Goal: Task Accomplishment & Management: Manage account settings

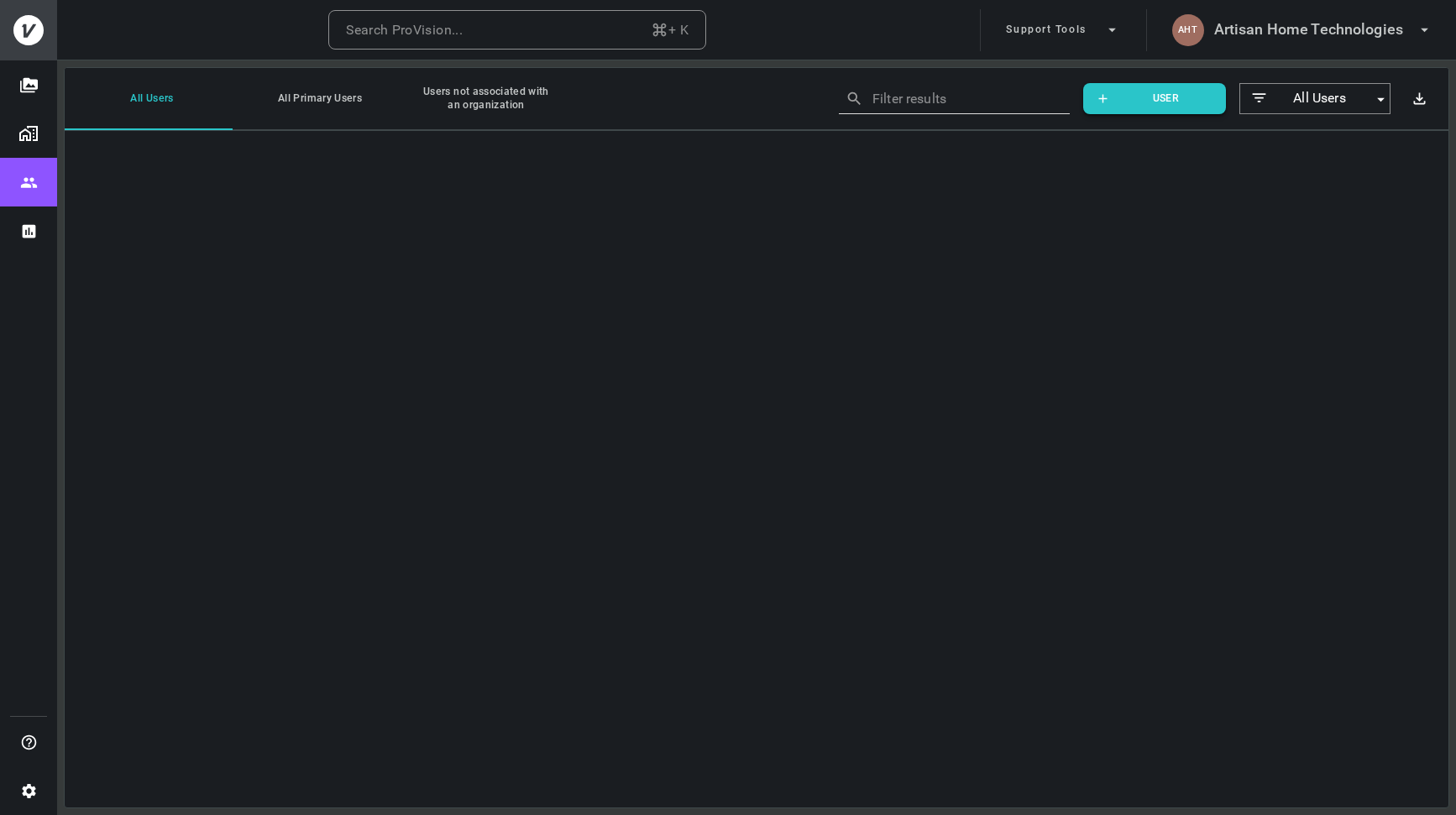
click at [32, 146] on button "Organizations" at bounding box center [28, 134] width 57 height 49
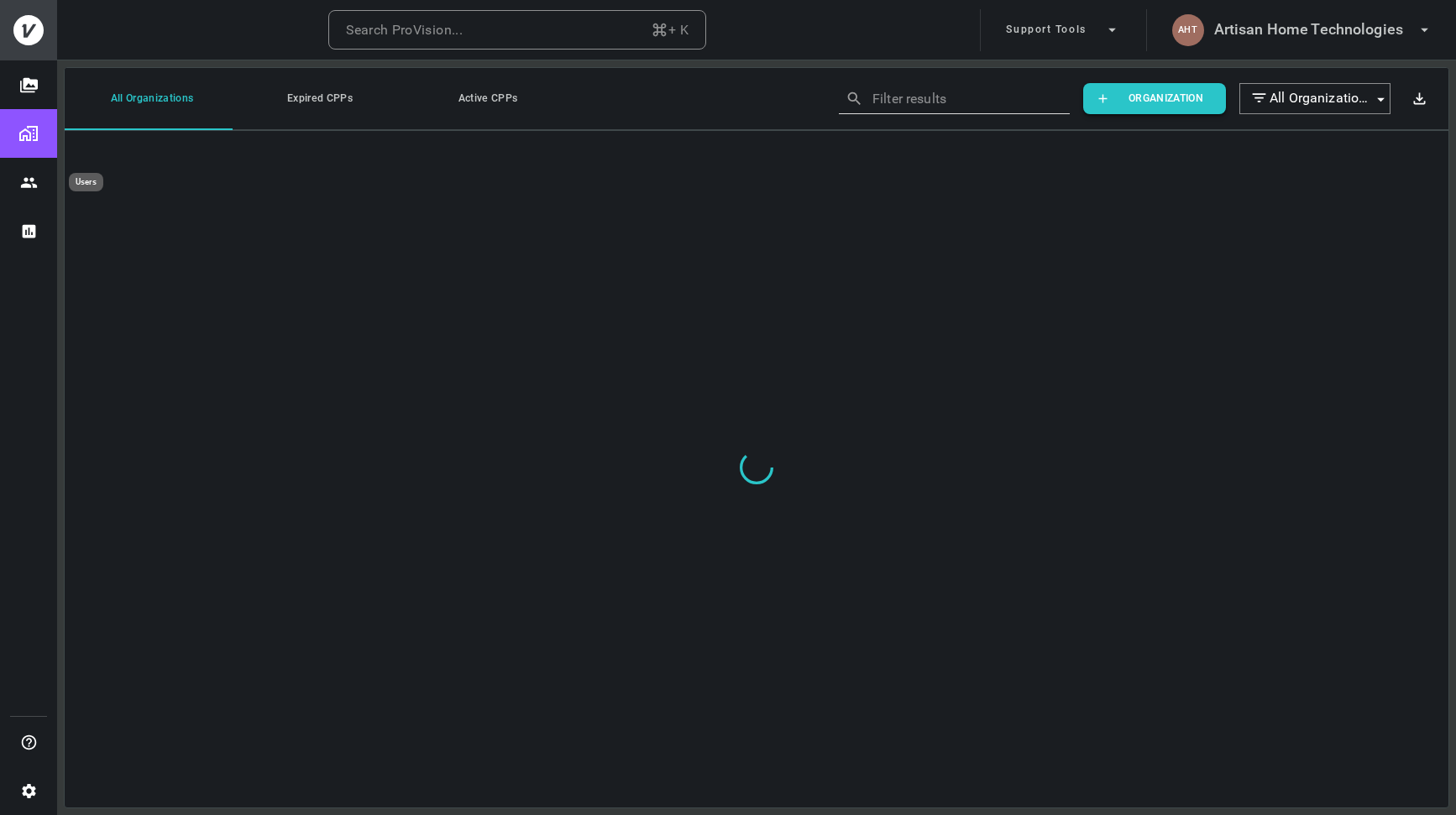
click at [28, 185] on icon "Users" at bounding box center [28, 182] width 16 height 10
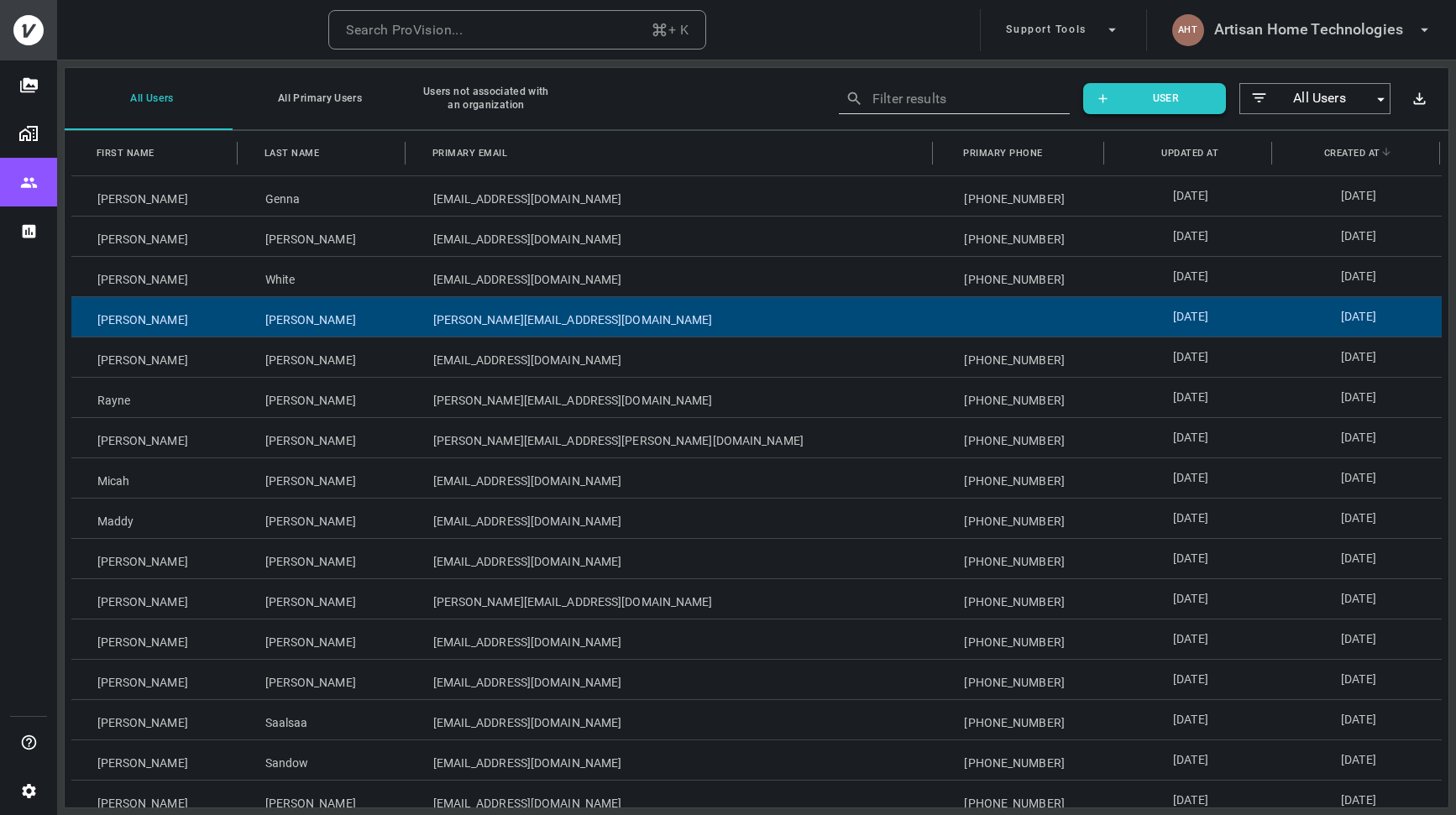
click at [277, 274] on div "White" at bounding box center [324, 277] width 168 height 39
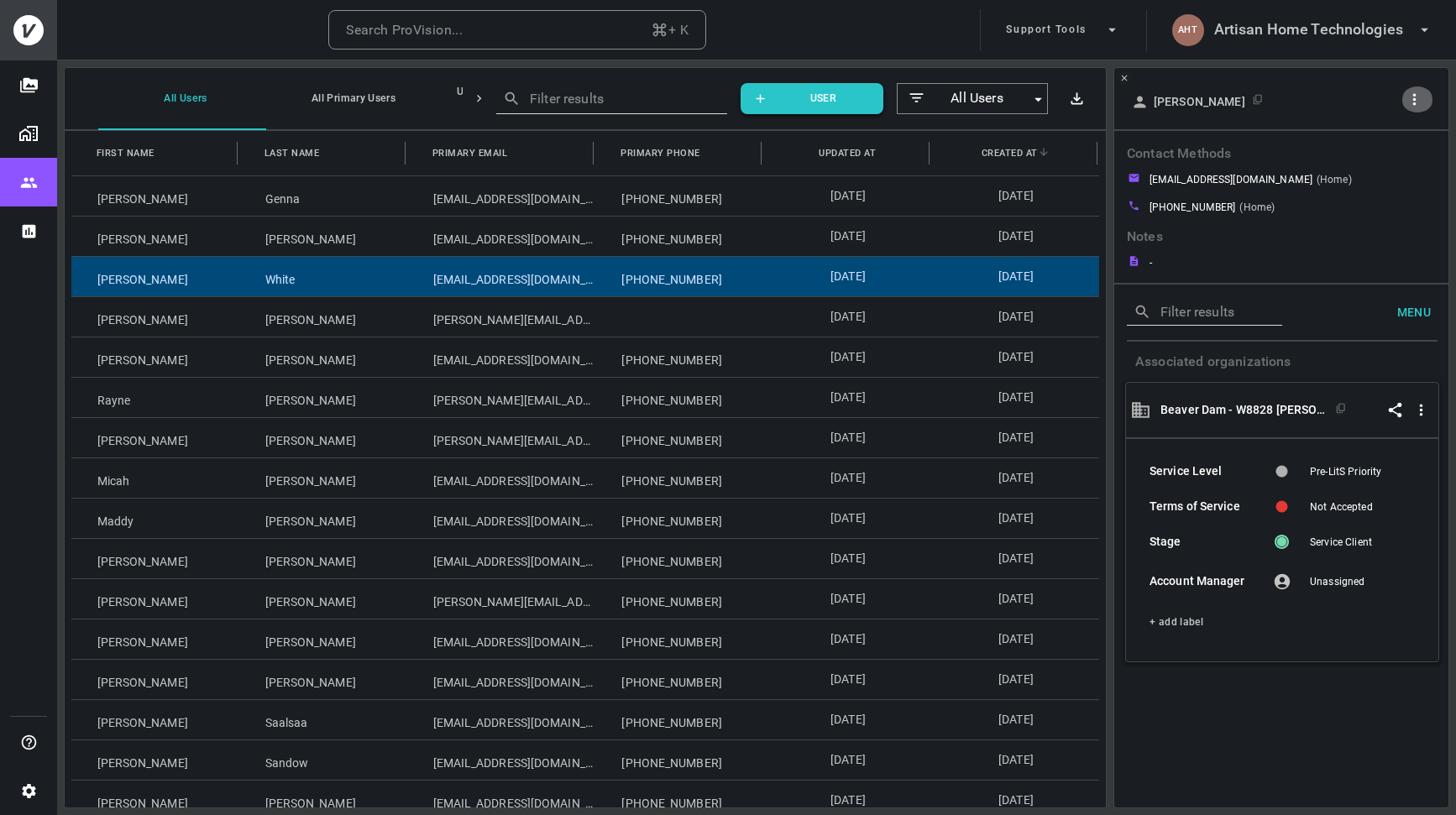
click at [1420, 99] on icon "button" at bounding box center [1414, 100] width 18 height 18
click at [1384, 158] on p "Copy Client ID" at bounding box center [1387, 160] width 84 height 21
click at [30, 787] on div at bounding box center [728, 407] width 1456 height 815
click at [30, 787] on icon "Settings" at bounding box center [28, 791] width 14 height 15
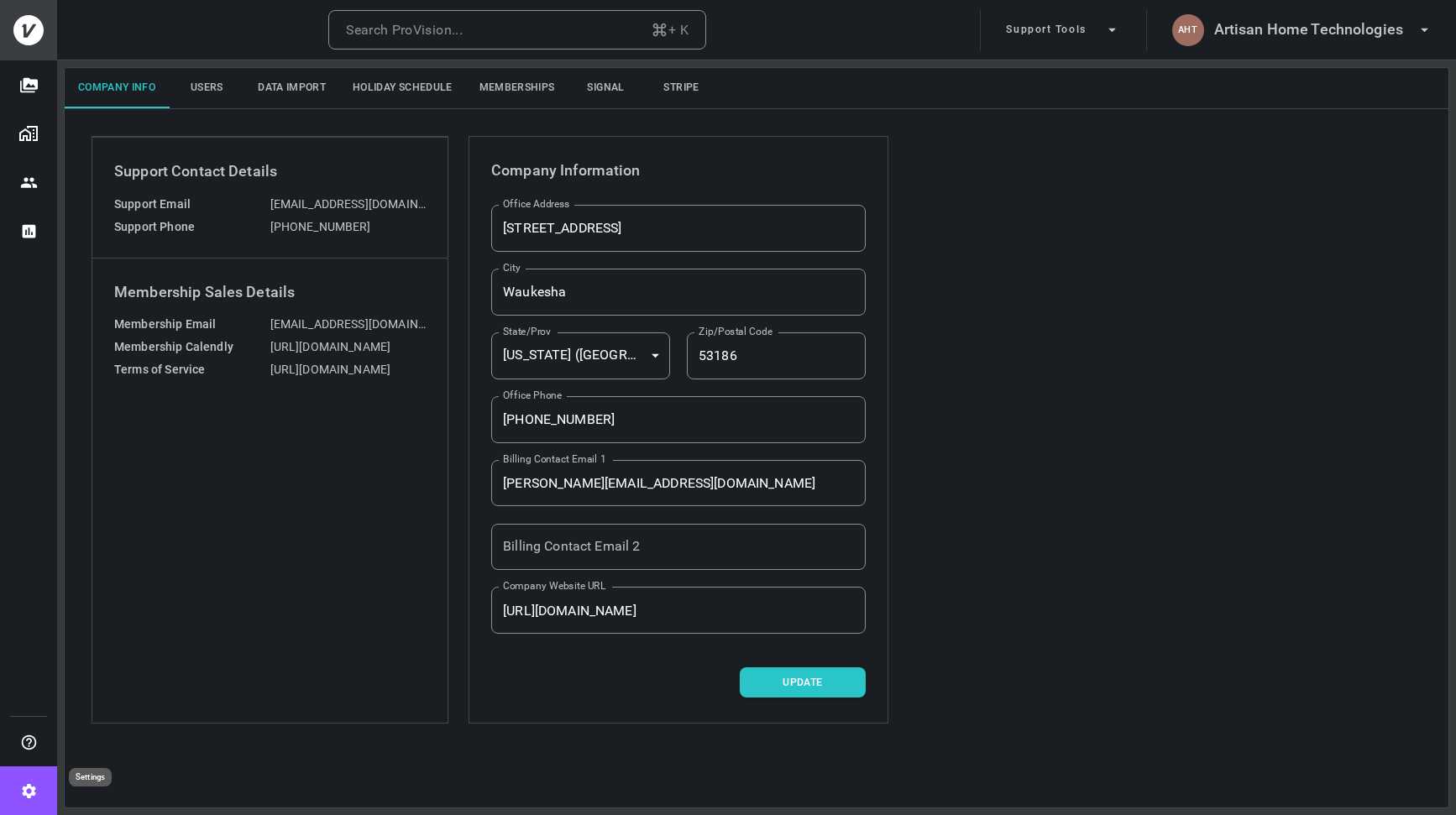
click at [25, 784] on icon "Settings" at bounding box center [29, 792] width 18 height 18
click at [523, 86] on button "Memberships" at bounding box center [517, 87] width 103 height 40
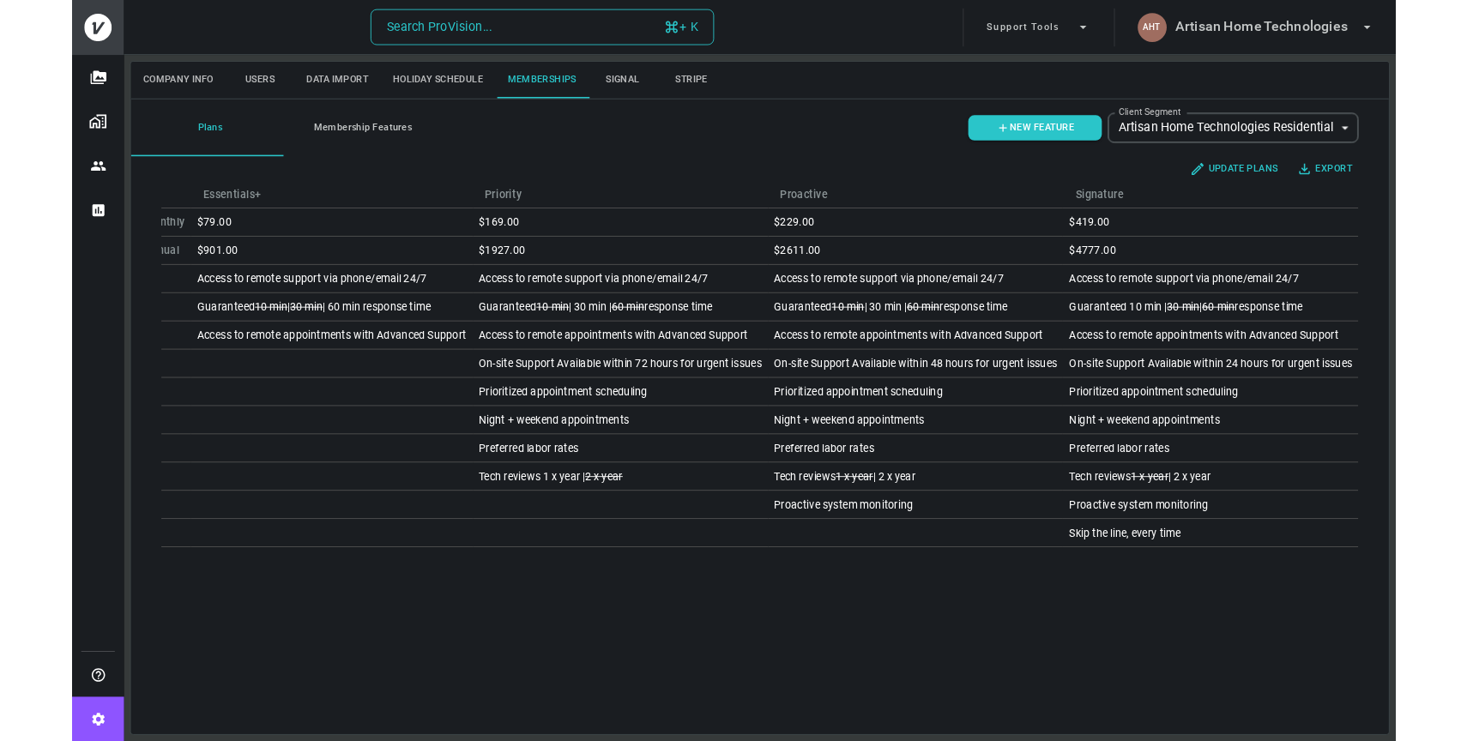
scroll to position [0, 27]
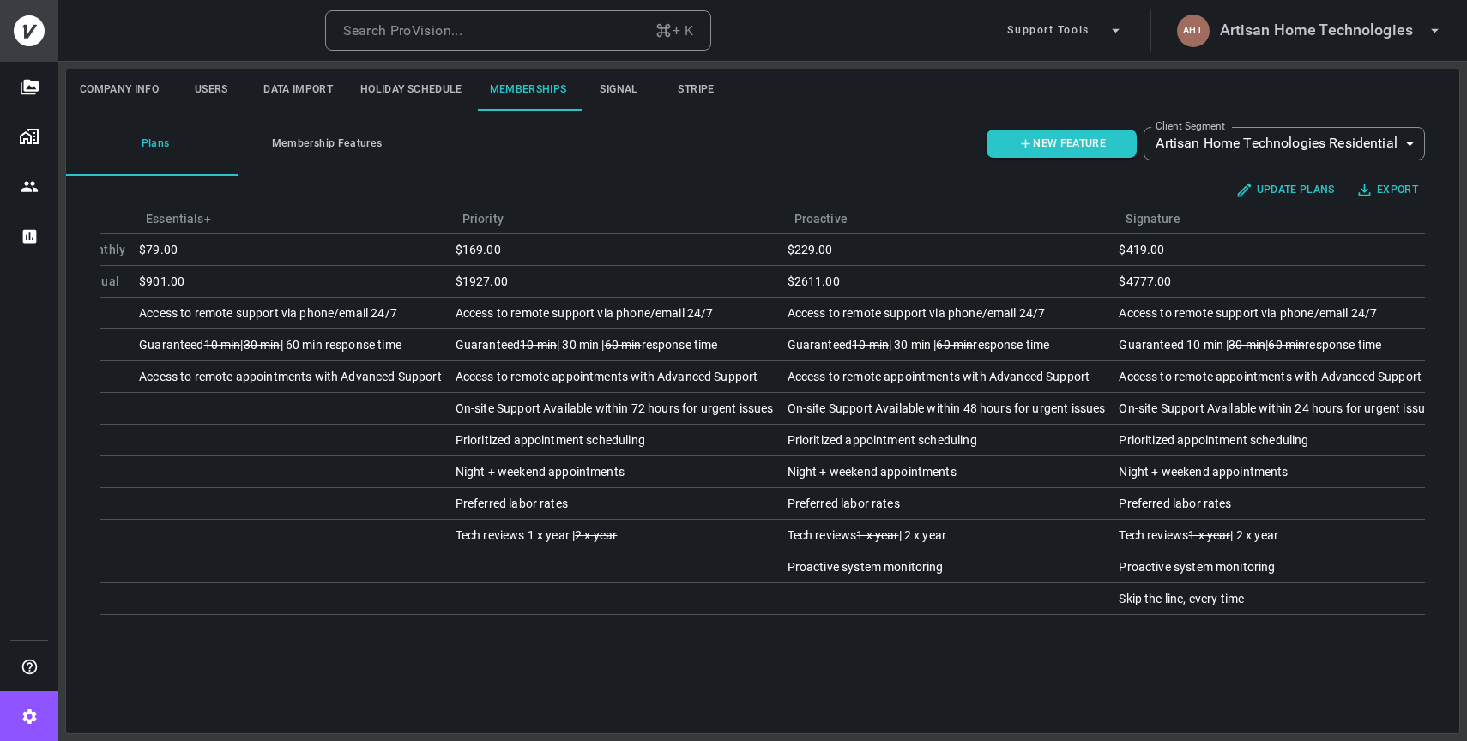
click at [329, 137] on button "Membership Features" at bounding box center [324, 144] width 172 height 64
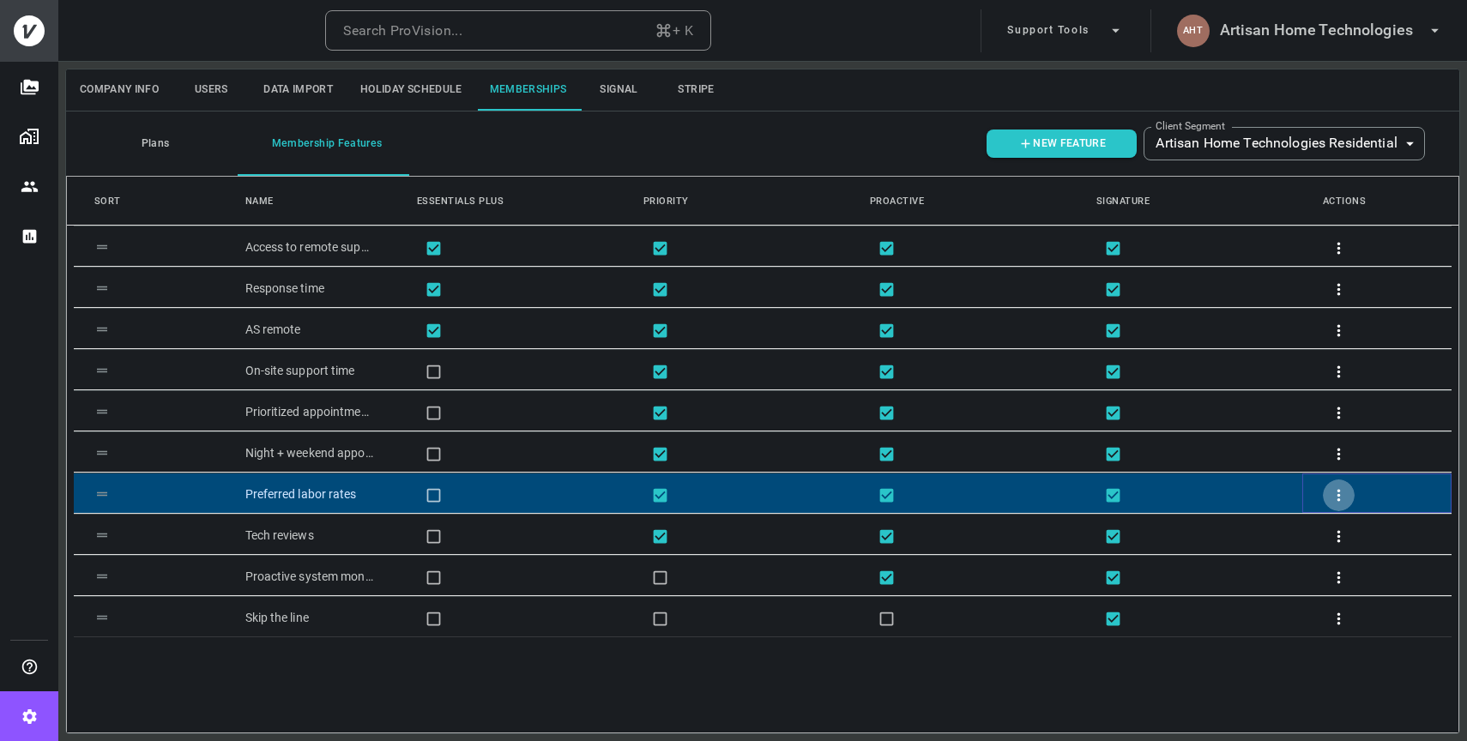
click at [1330, 493] on icon "button" at bounding box center [1339, 495] width 18 height 18
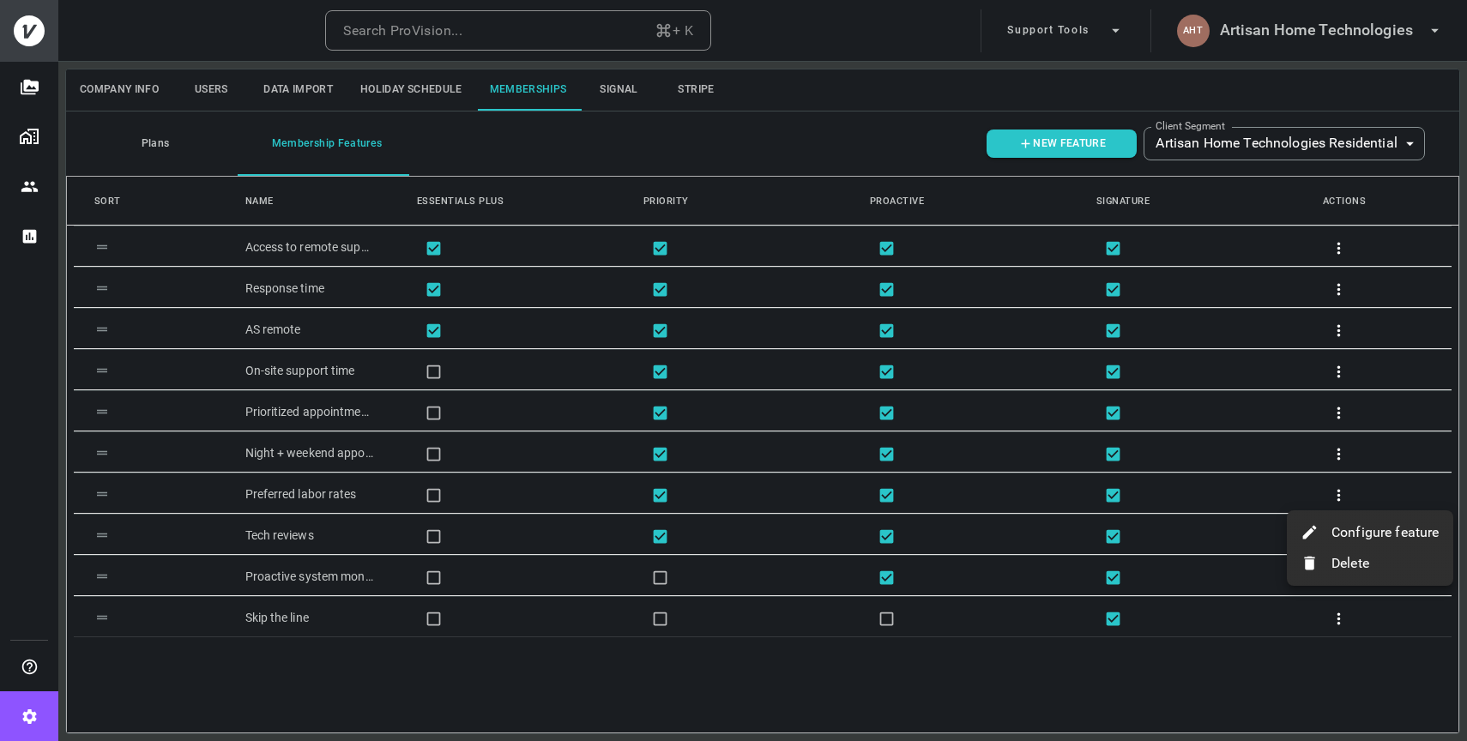
click at [1420, 533] on p "Configure feature" at bounding box center [1386, 532] width 108 height 21
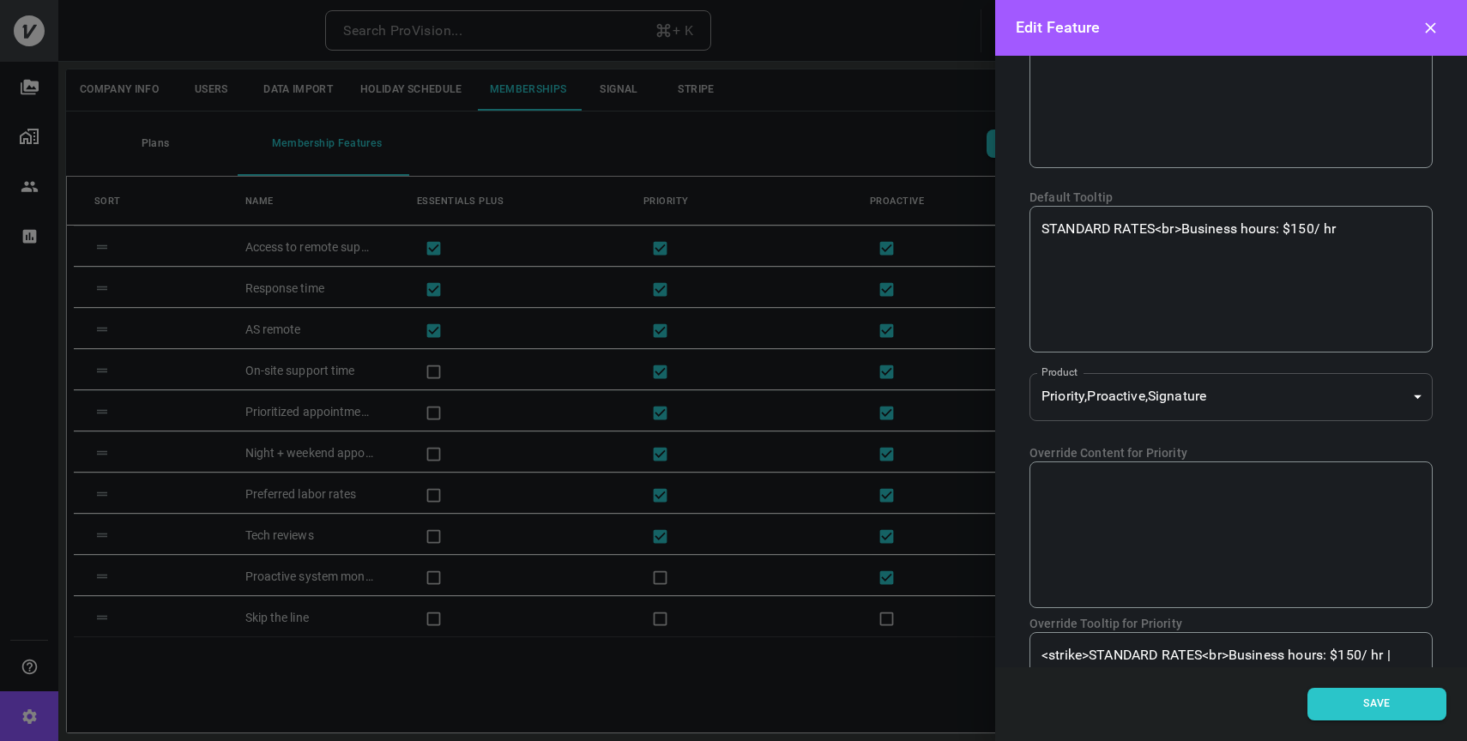
scroll to position [145, 0]
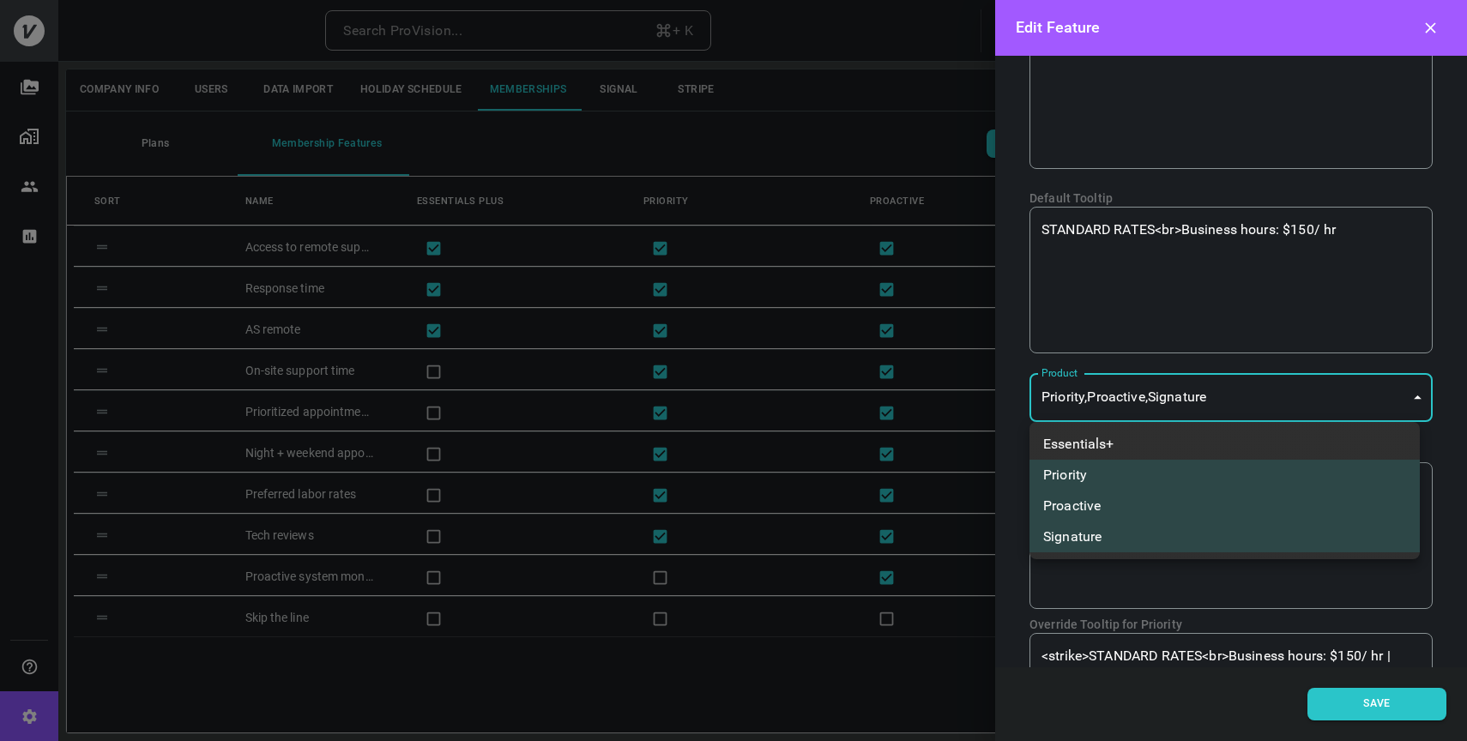
click at [1397, 395] on body "Search ProVision... + K Support Tools AHT Artisan Home Technologies Company Inf…" at bounding box center [733, 370] width 1467 height 741
click at [1402, 393] on div at bounding box center [733, 370] width 1467 height 741
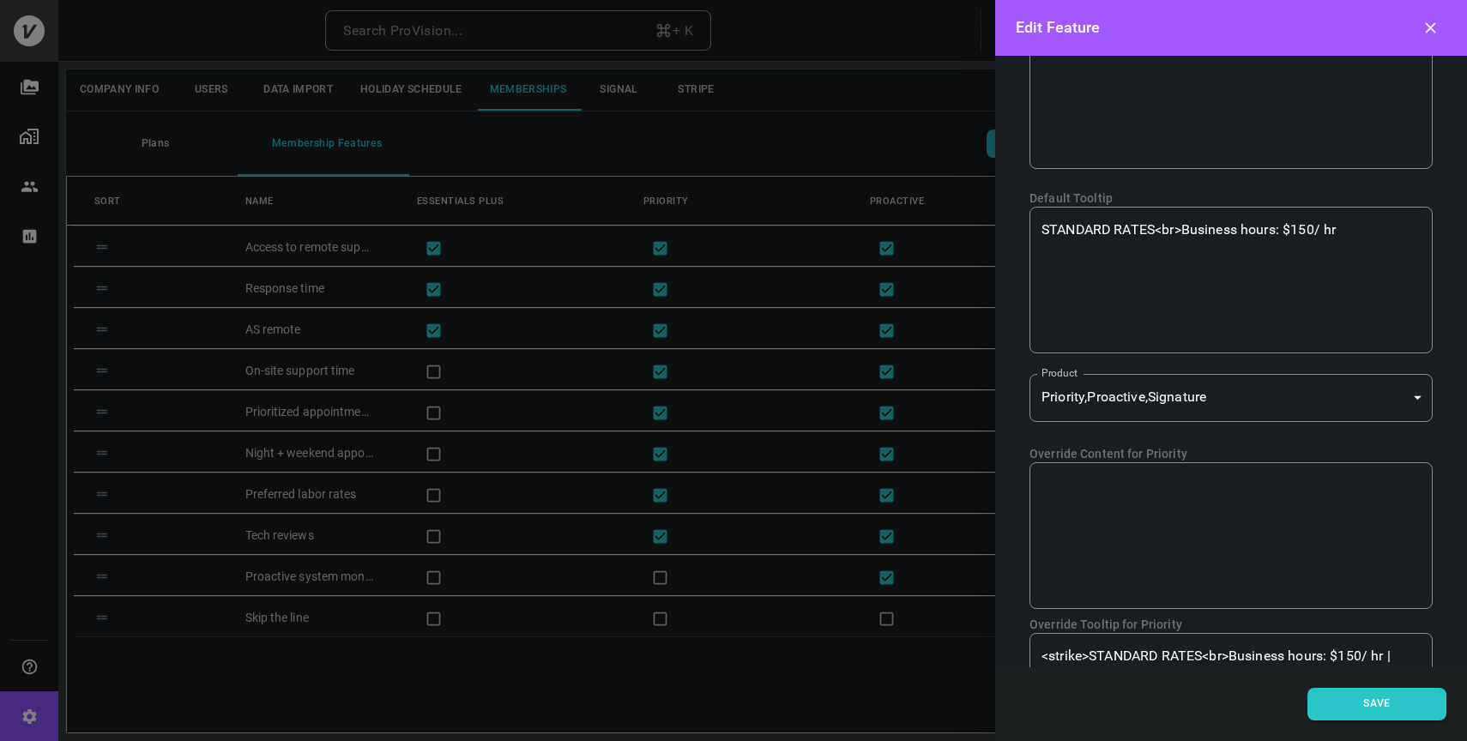
click at [1426, 352] on div "Feature Friendly Name Preferred labor rates Feature Friendly Name Default Conte…" at bounding box center [1231, 362] width 472 height 612
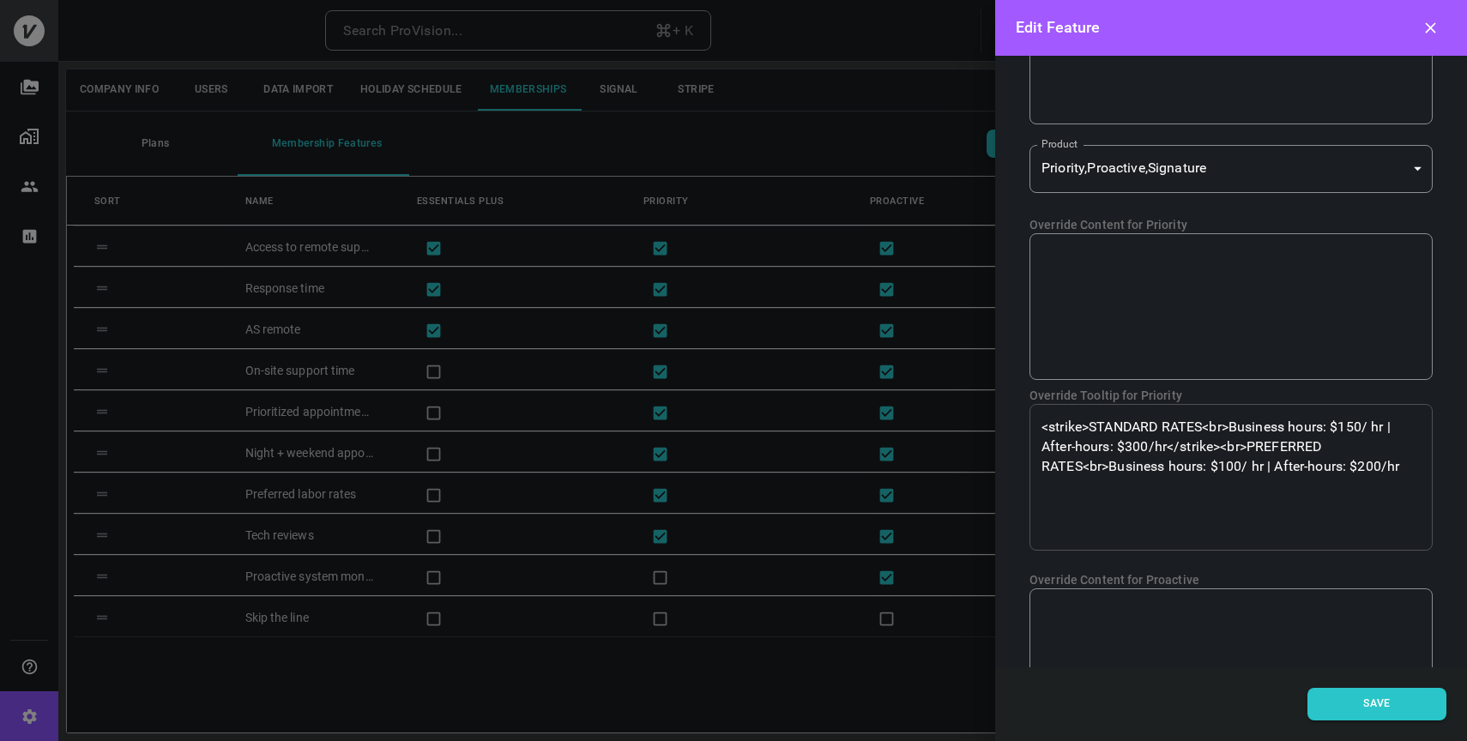
scroll to position [414, 0]
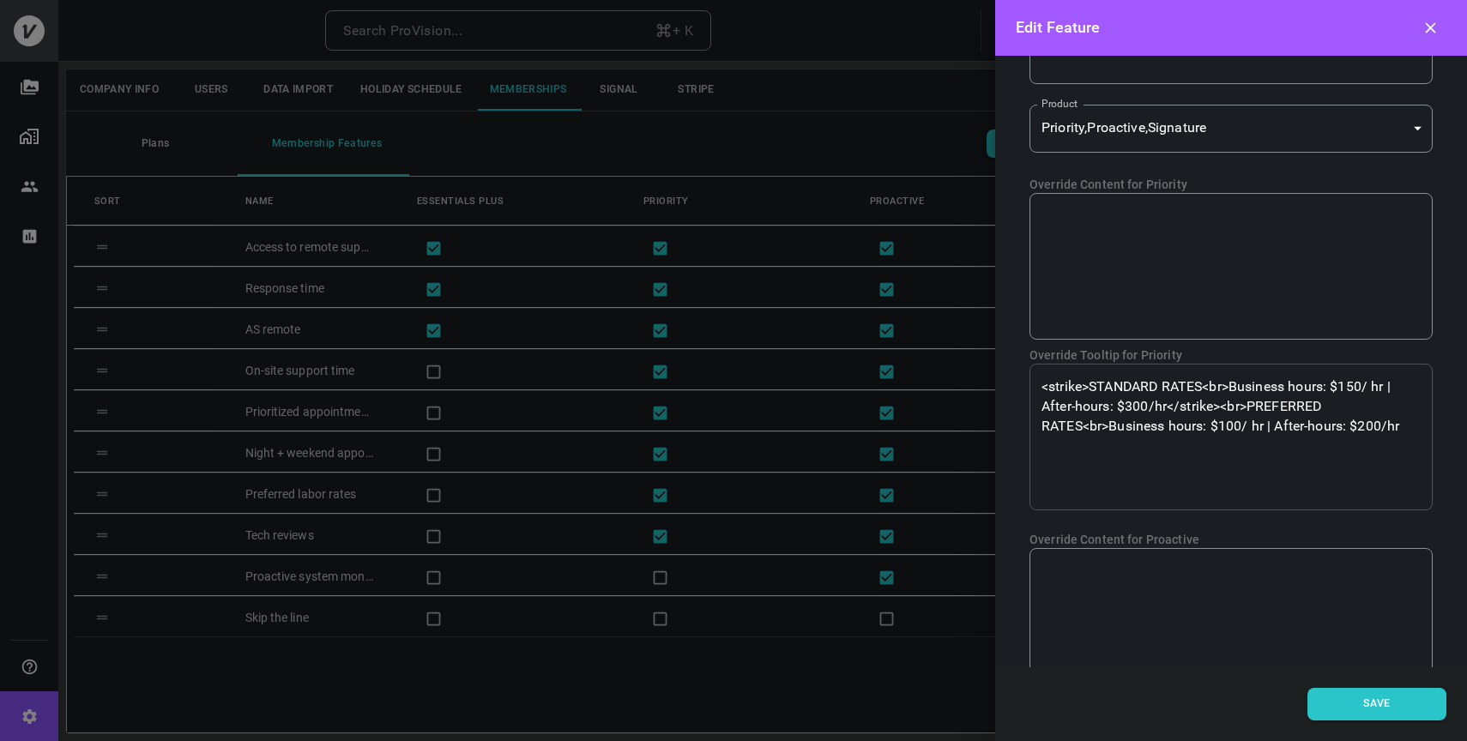
click at [1241, 426] on textarea "<strike>STANDARD RATES<br>Business hours: $150/ hr | After-hours: $300/hr</stri…" at bounding box center [1231, 436] width 379 height 118
click at [1381, 425] on textarea "<strike>STANDARD RATES<br>Business hours: $150/ hr | After-hours: $300/hr</stri…" at bounding box center [1231, 436] width 379 height 118
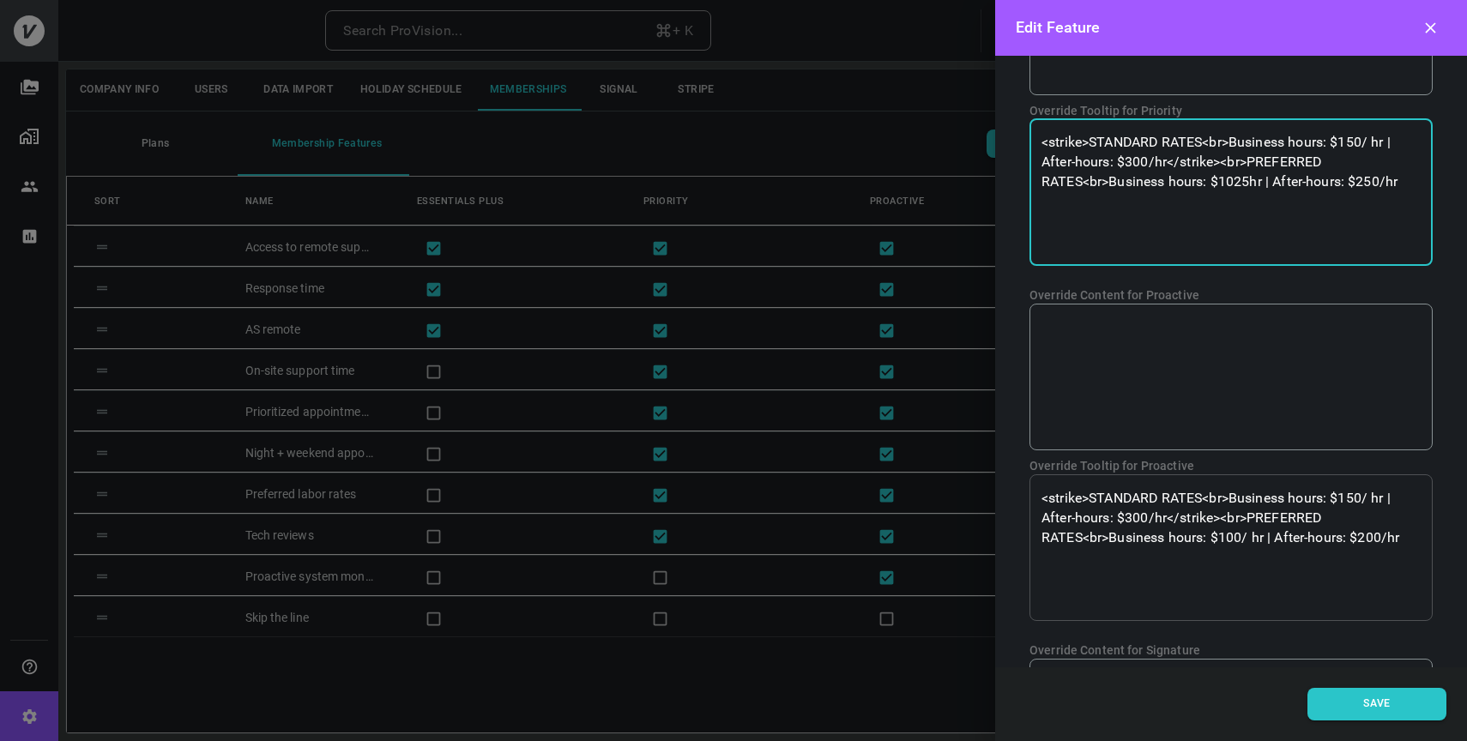
scroll to position [663, 0]
click at [1234, 160] on textarea "<strike>STANDARD RATES<br>Business hours: $150/ hr | After-hours: $300/hr</stri…" at bounding box center [1231, 188] width 379 height 118
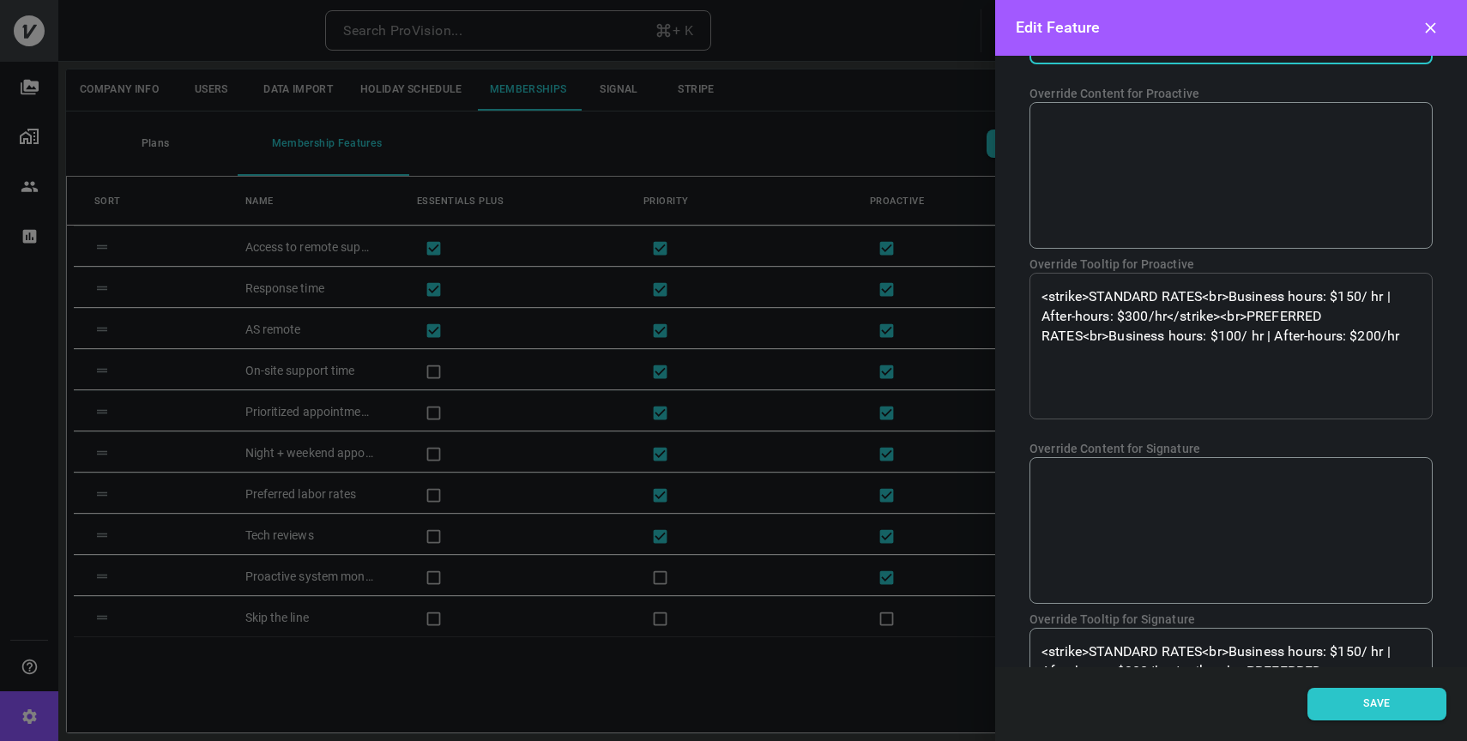
scroll to position [866, 0]
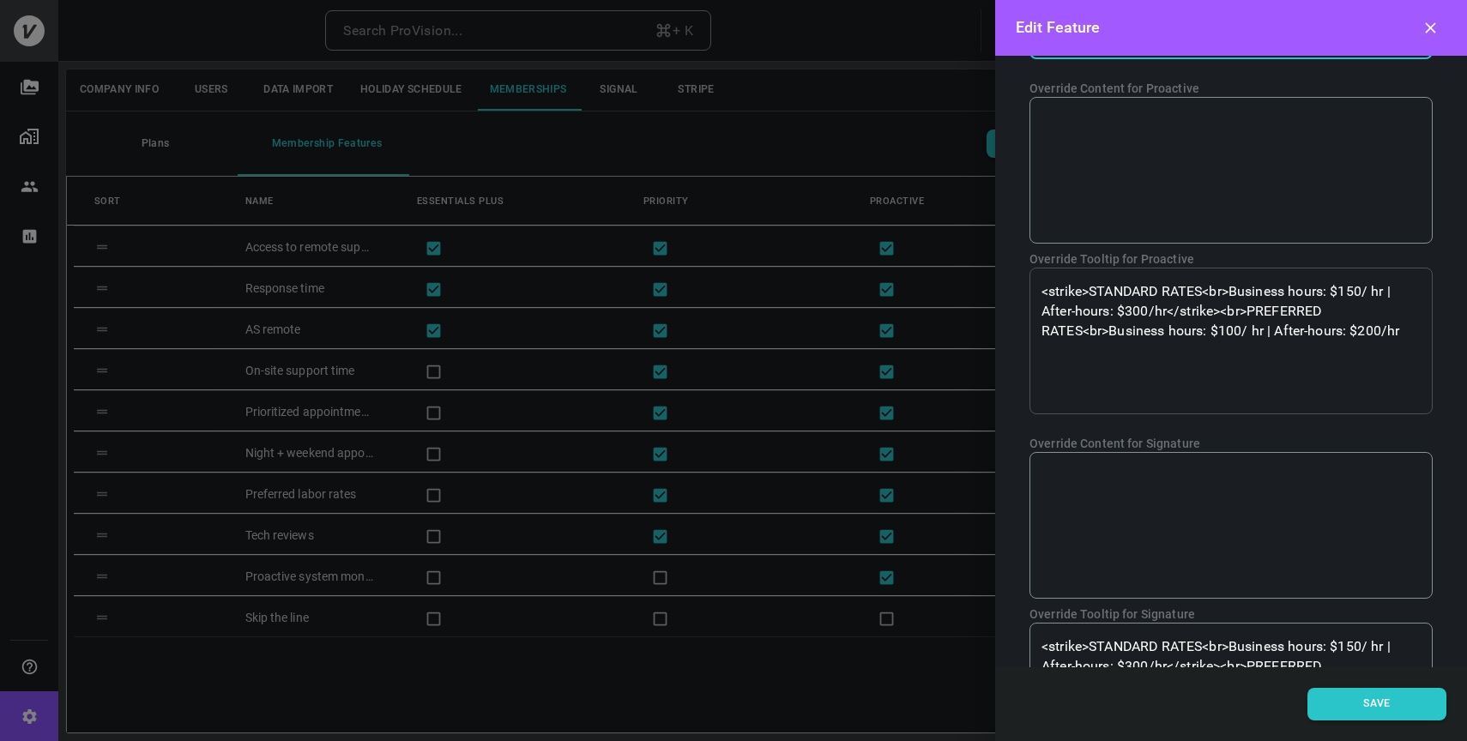
type textarea "<strike>STANDARD RATES<br>Business hours: $150/ hr | After-hours: $300/hr</stri…"
click at [1223, 312] on textarea "<strike>STANDARD RATES<br>Business hours: $150/ hr | After-hours: $300/hr</stri…" at bounding box center [1231, 341] width 379 height 118
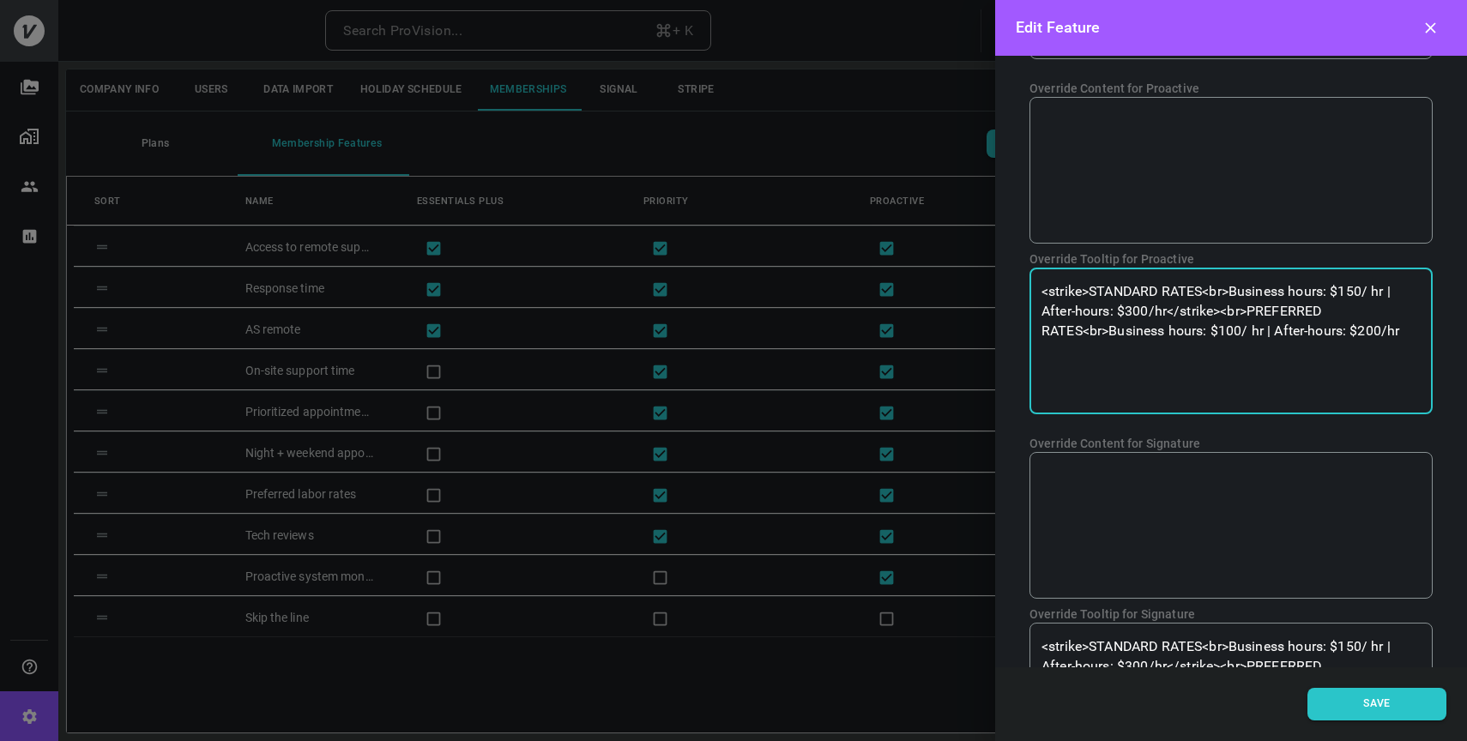
click at [1223, 312] on textarea "<strike>STANDARD RATES<br>Business hours: $150/ hr | After-hours: $300/hr</stri…" at bounding box center [1231, 341] width 379 height 118
paste textarea "25hr | After-hours: $25"
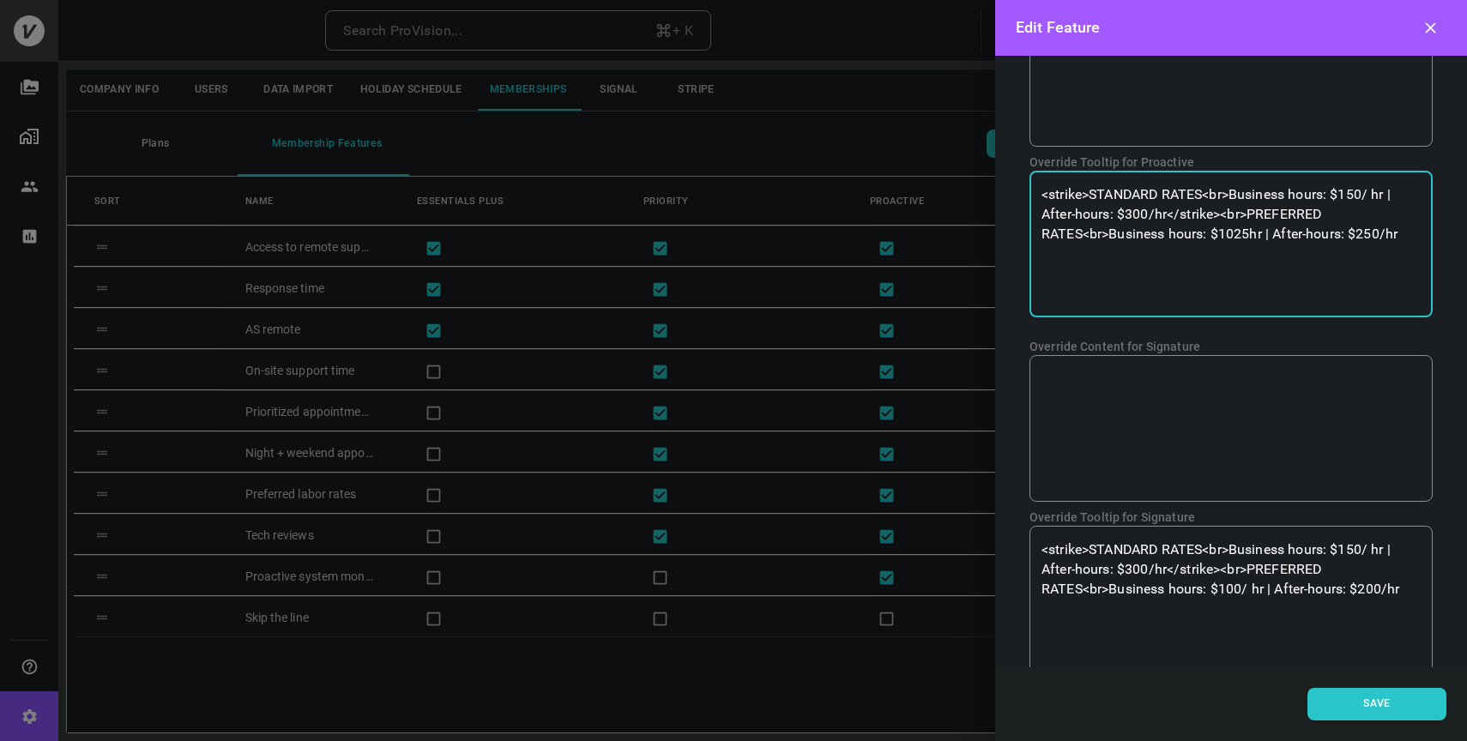
click at [1235, 238] on textarea "<strike>STANDARD RATES<br>Business hours: $150/ hr | After-hours: $300/hr</stri…" at bounding box center [1231, 244] width 379 height 118
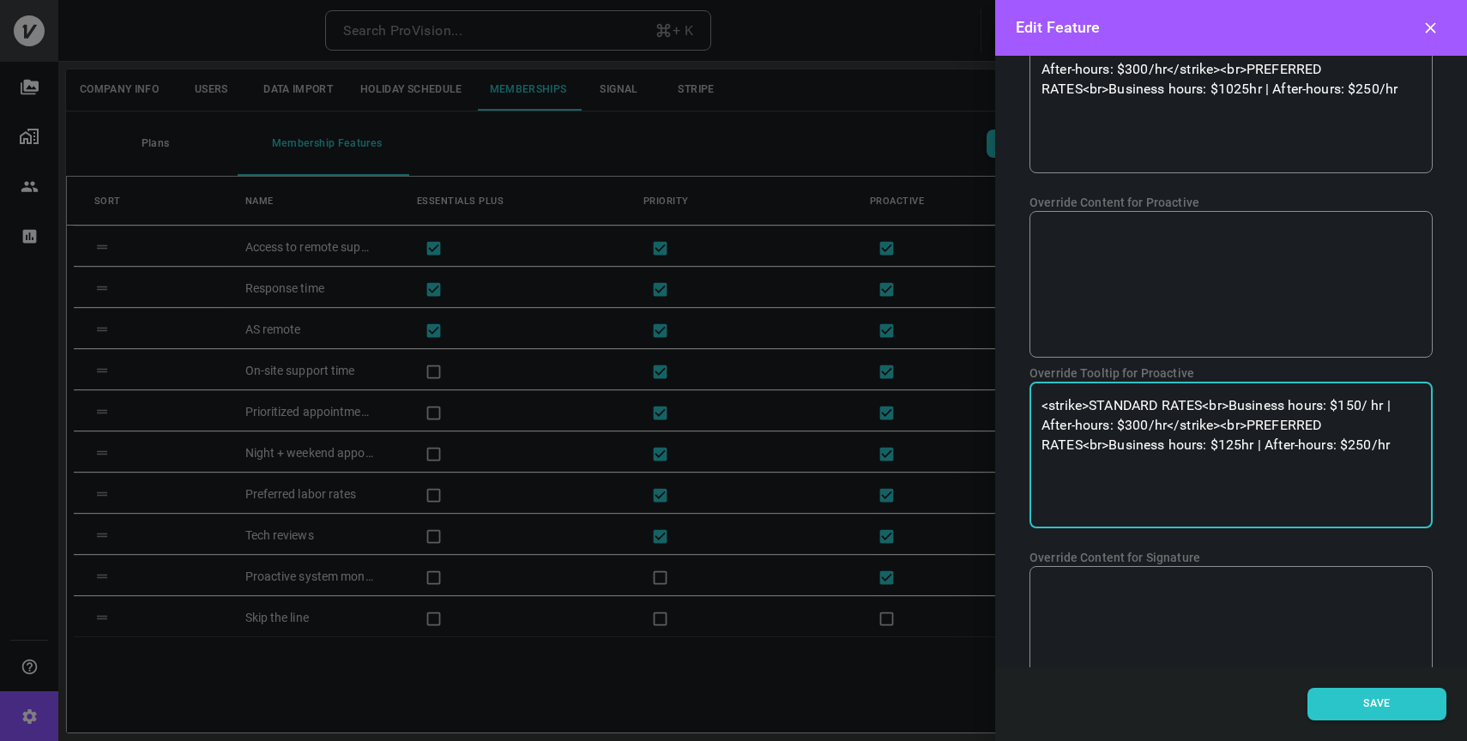
scroll to position [676, 0]
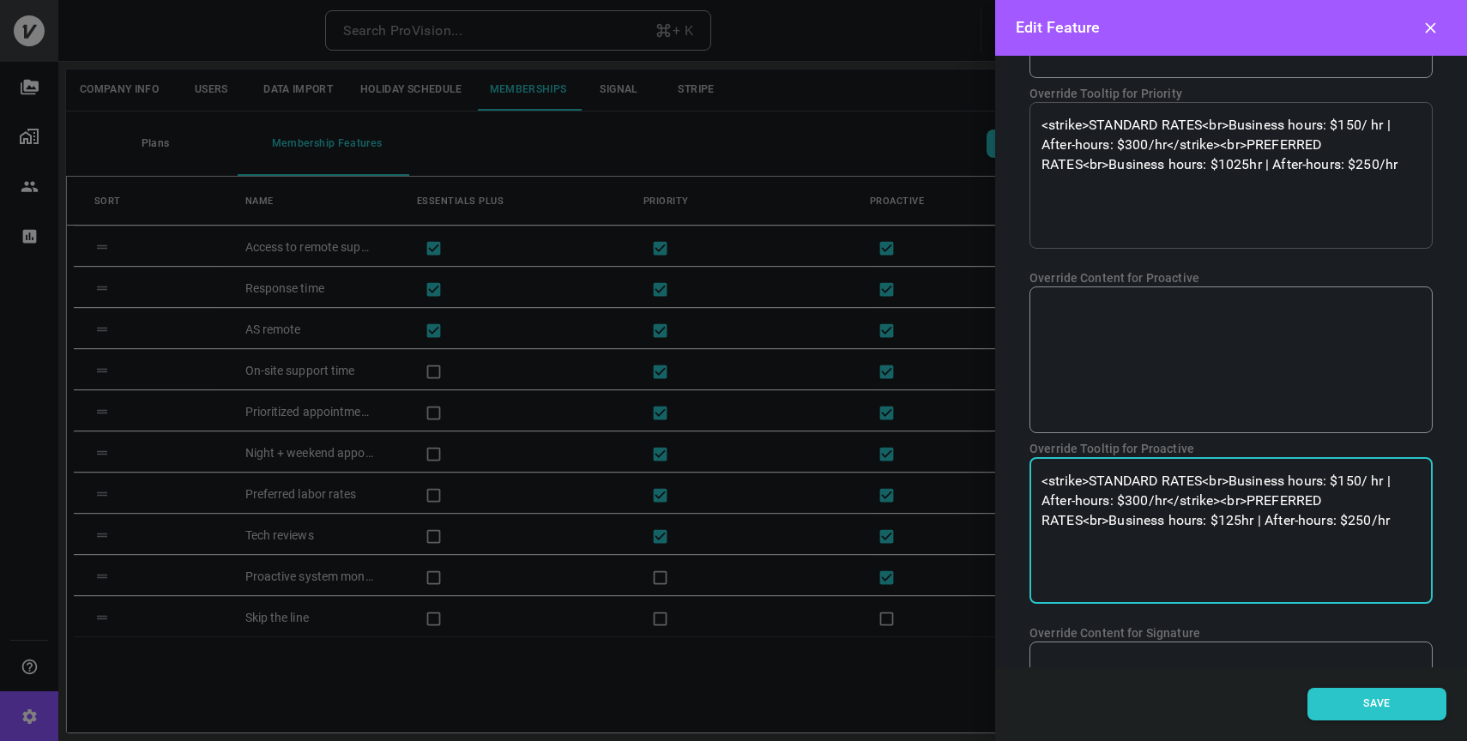
type textarea "<strike>STANDARD RATES<br>Business hours: $150/ hr | After-hours: $300/hr</stri…"
click at [1232, 163] on textarea "<strike>STANDARD RATES<br>Business hours: $150/ hr | After-hours: $300/hr</stri…" at bounding box center [1231, 175] width 379 height 118
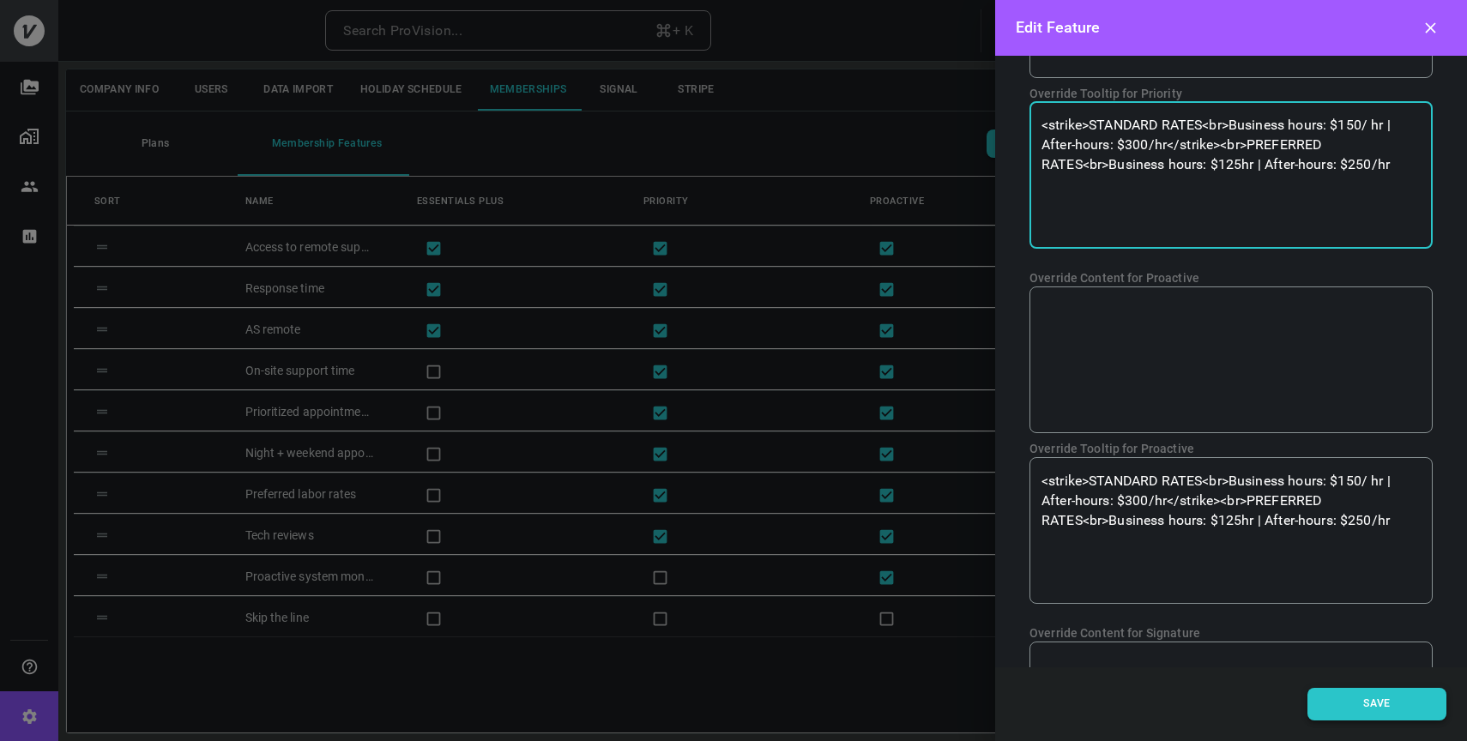
type textarea "<strike>STANDARD RATES<br>Business hours: $150/ hr | After-hours: $300/hr</stri…"
click at [1361, 704] on button "Save" at bounding box center [1377, 704] width 139 height 33
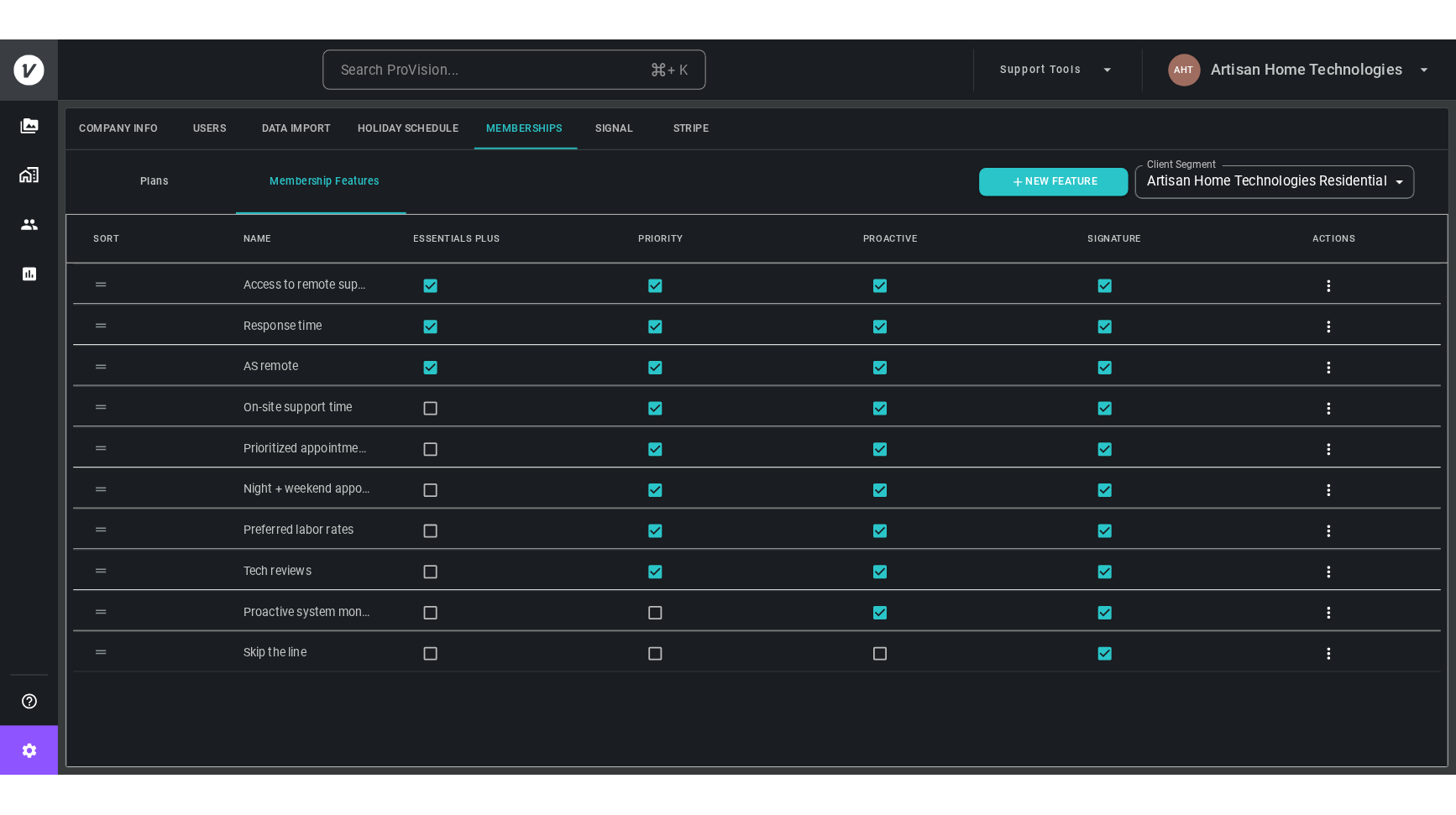
scroll to position [0, 0]
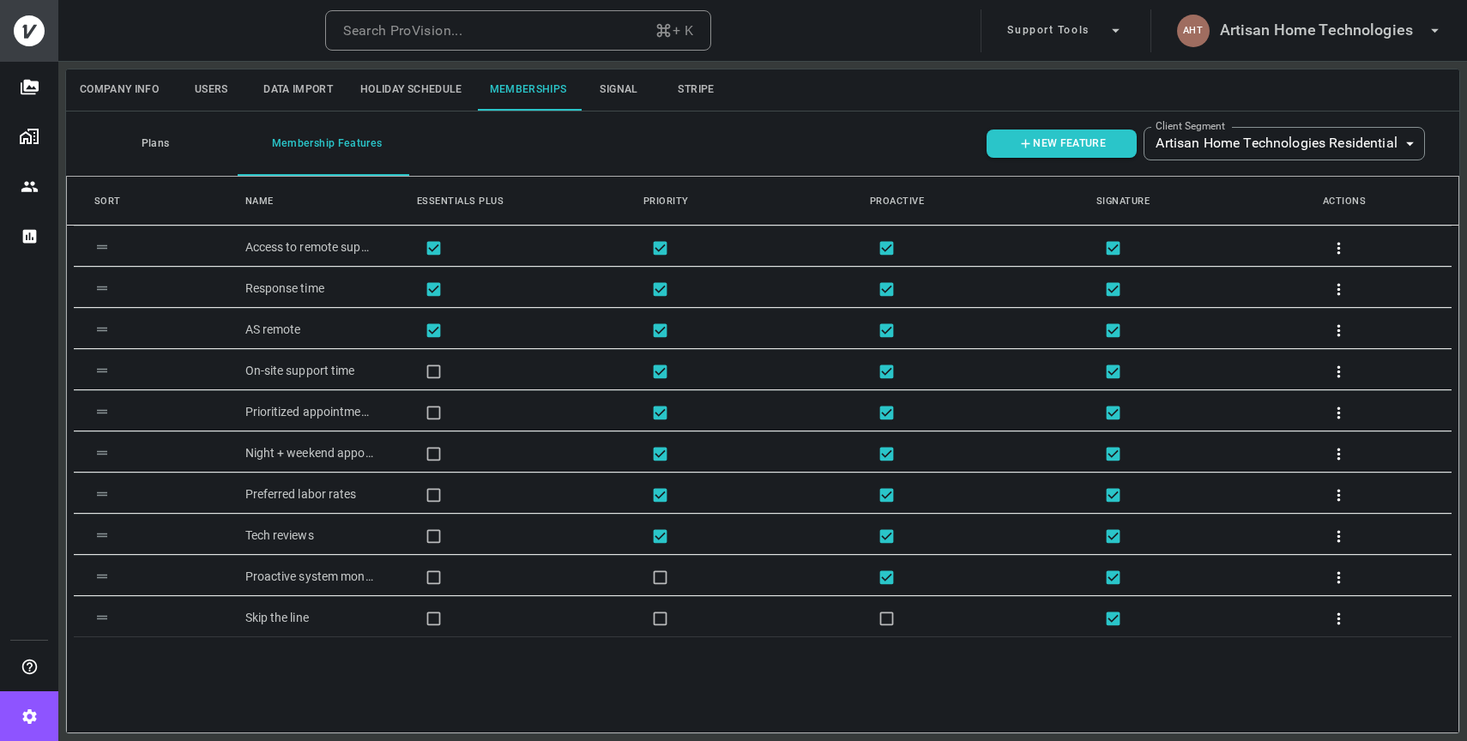
click at [161, 148] on button "Plans" at bounding box center [152, 144] width 172 height 64
